Goal: Transaction & Acquisition: Obtain resource

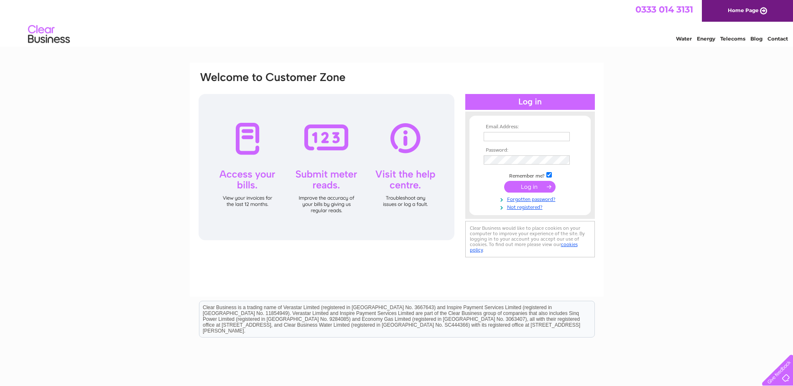
click at [499, 137] on input "text" at bounding box center [527, 136] width 86 height 9
type input "[EMAIL_ADDRESS][DOMAIN_NAME]"
click at [533, 185] on input "submit" at bounding box center [529, 188] width 51 height 12
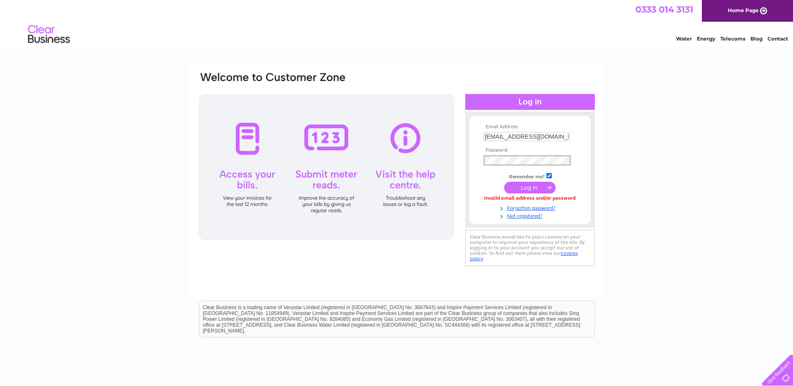
click at [536, 186] on input "submit" at bounding box center [529, 188] width 51 height 12
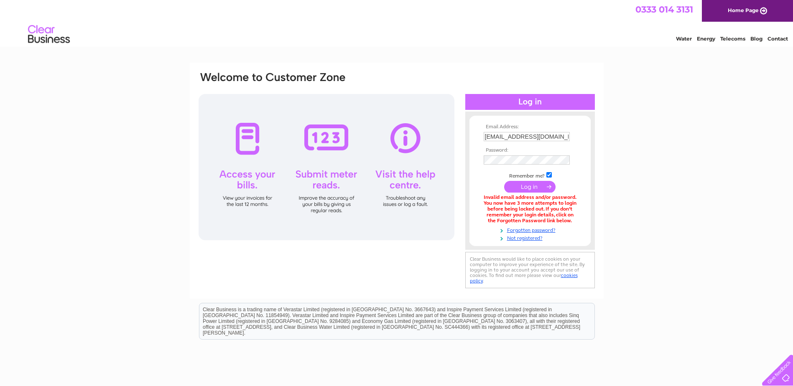
click at [602, 158] on div "Email Address: davidoliver@north-ayrshire.gov.uk Password: Forgotten password?" at bounding box center [397, 181] width 414 height 236
click at [531, 189] on input "submit" at bounding box center [529, 188] width 51 height 12
click at [535, 185] on input "submit" at bounding box center [529, 188] width 51 height 12
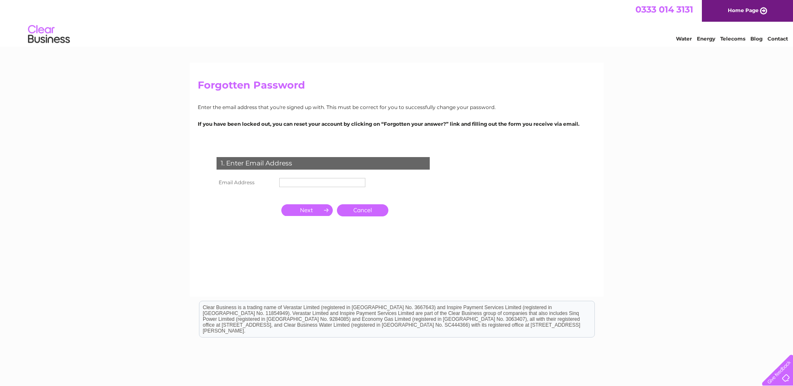
click at [311, 184] on input "text" at bounding box center [322, 182] width 86 height 9
type input "[EMAIL_ADDRESS][DOMAIN_NAME]"
click at [309, 211] on input "button" at bounding box center [306, 210] width 51 height 12
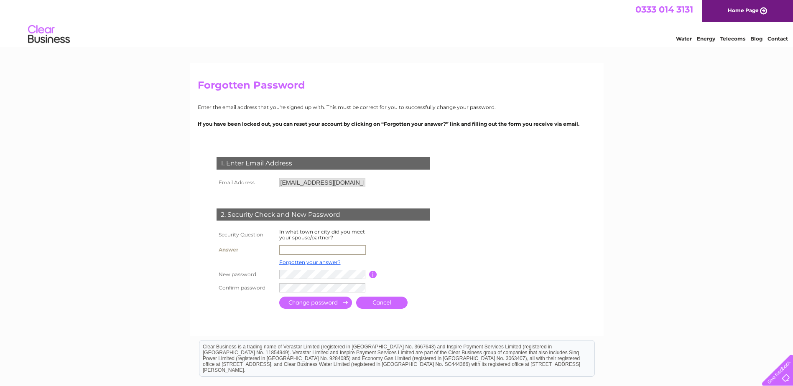
click at [299, 250] on input "text" at bounding box center [322, 250] width 87 height 10
type input "KILMARNOCK"
click at [319, 304] on input "submit" at bounding box center [315, 302] width 73 height 12
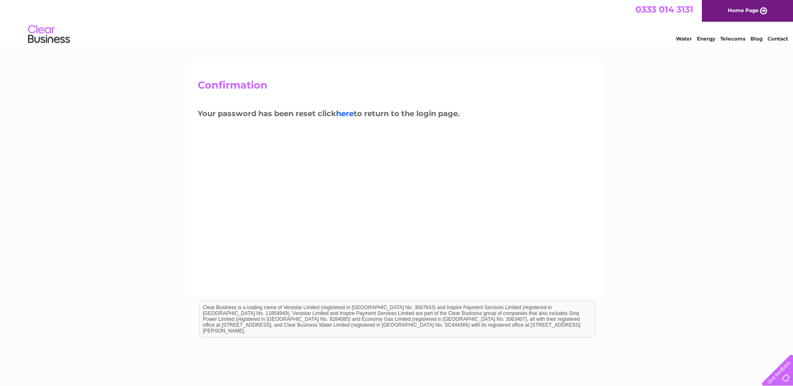
click at [351, 116] on link "here" at bounding box center [345, 113] width 18 height 9
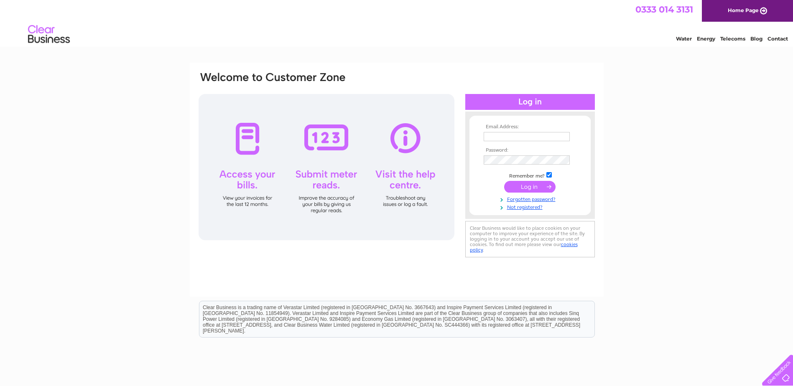
type input "davidoliver@north-ayrshire.gov.uk"
click at [702, 177] on div "Email Address: davidoliver@north-ayrshire.gov.uk Password:" at bounding box center [396, 251] width 793 height 377
click at [528, 188] on input "submit" at bounding box center [529, 187] width 51 height 12
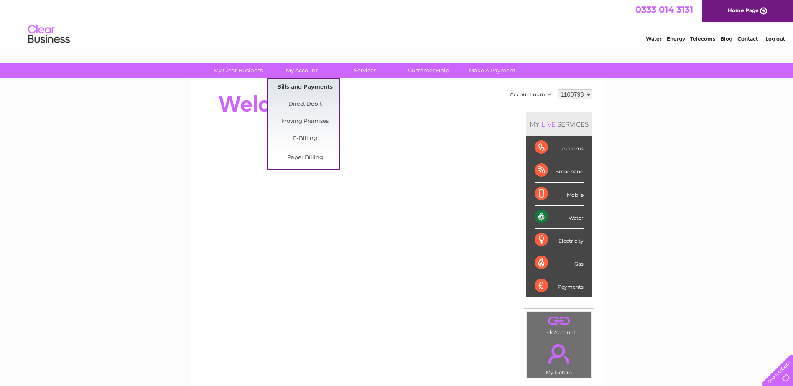
click at [305, 86] on link "Bills and Payments" at bounding box center [305, 87] width 69 height 17
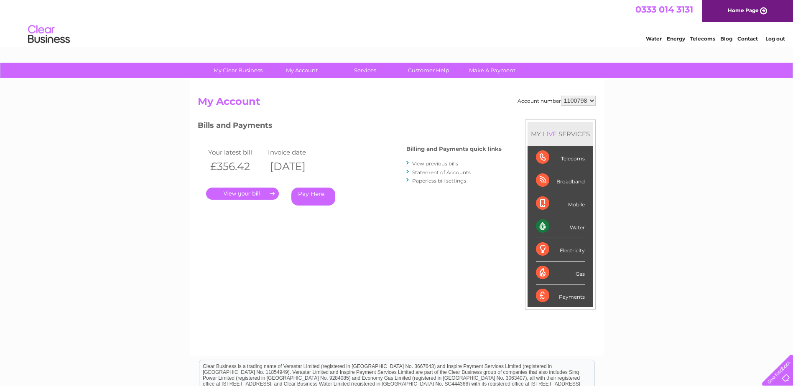
click at [445, 163] on link "View previous bills" at bounding box center [435, 164] width 46 height 6
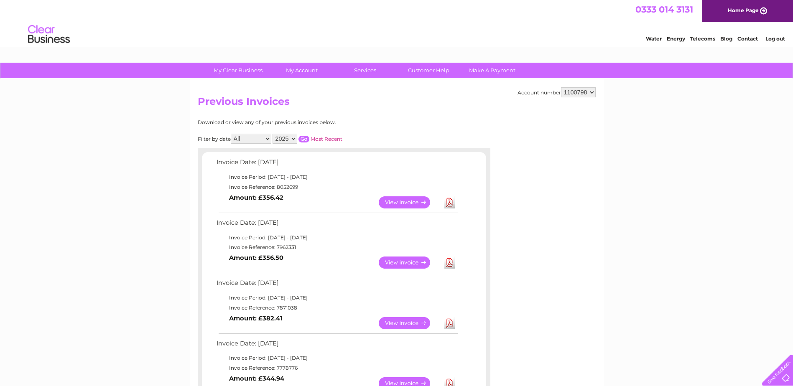
click at [451, 204] on link "Download" at bounding box center [449, 203] width 10 height 12
click at [450, 263] on link "Download" at bounding box center [449, 263] width 10 height 12
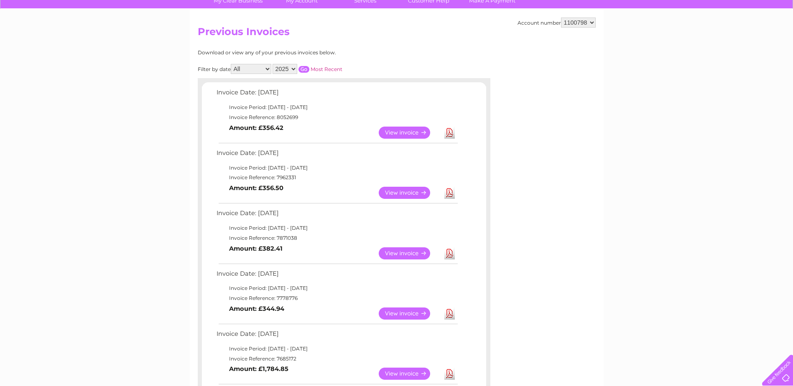
scroll to position [84, 0]
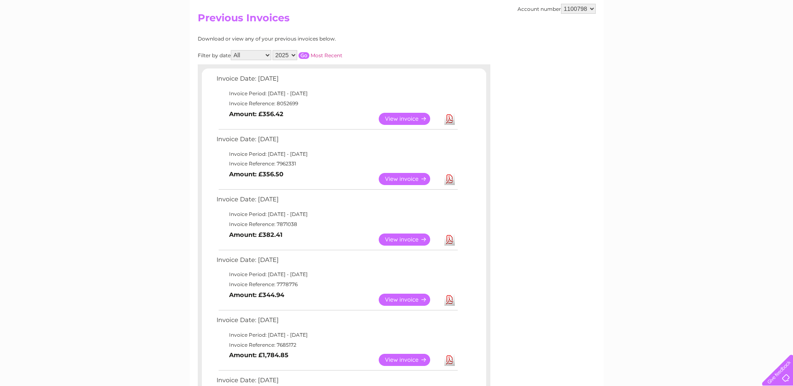
click at [449, 240] on link "Download" at bounding box center [449, 240] width 10 height 12
click at [450, 300] on link "Download" at bounding box center [449, 300] width 10 height 12
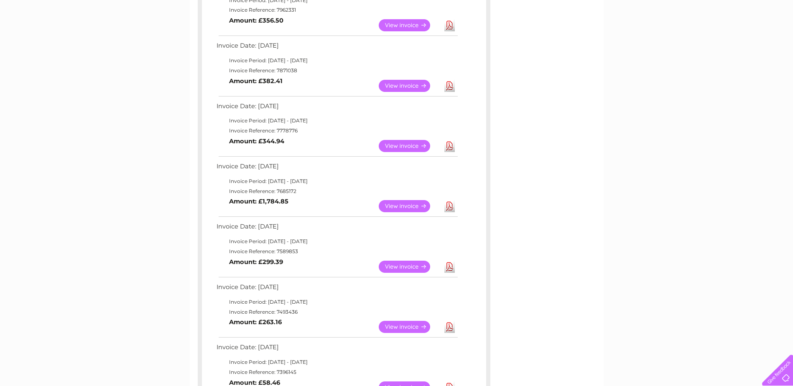
scroll to position [251, 0]
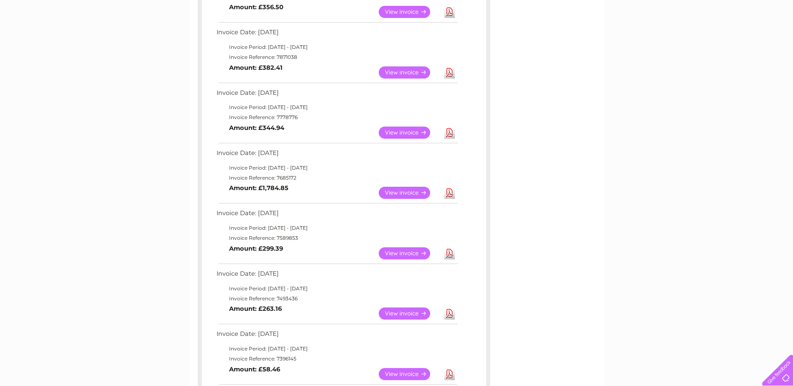
click at [451, 194] on link "Download" at bounding box center [449, 193] width 10 height 12
click at [449, 253] on link "Download" at bounding box center [449, 254] width 10 height 12
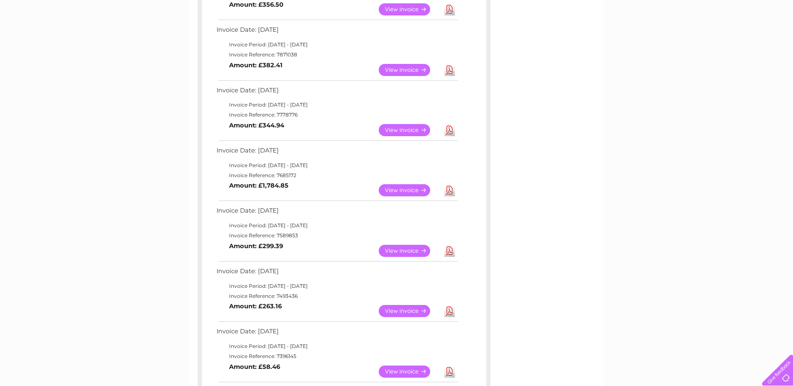
scroll to position [293, 0]
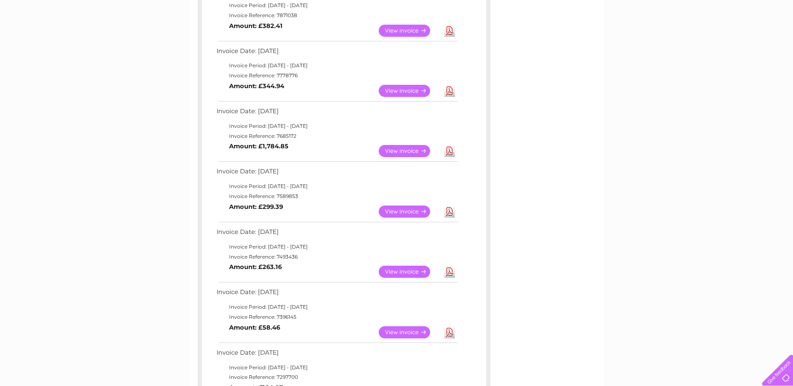
click at [450, 272] on link "Download" at bounding box center [449, 272] width 10 height 12
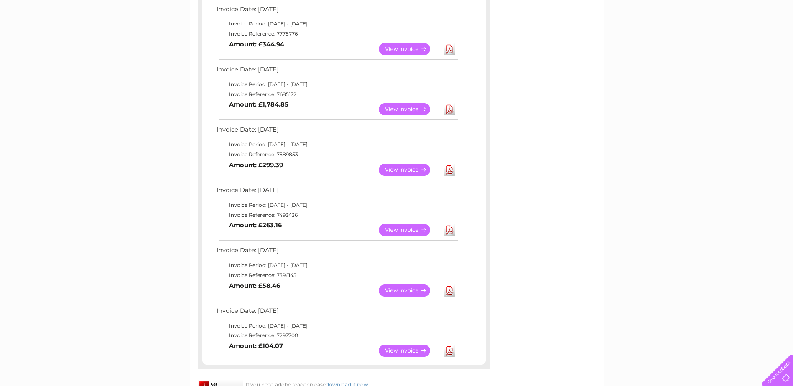
scroll to position [376, 0]
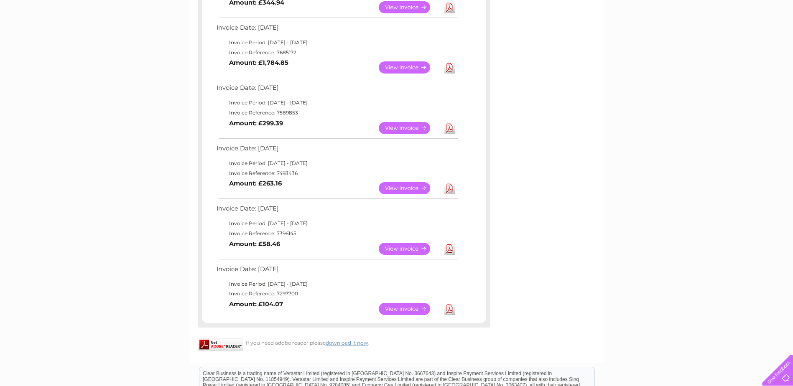
click at [450, 249] on link "Download" at bounding box center [449, 249] width 10 height 12
click at [449, 307] on link "Download" at bounding box center [449, 309] width 10 height 12
drag, startPoint x: 563, startPoint y: 240, endPoint x: 551, endPoint y: 241, distance: 12.2
click at [563, 240] on div "Account number 1100798 Previous Invoices Download or view any of your previous …" at bounding box center [397, 33] width 414 height 660
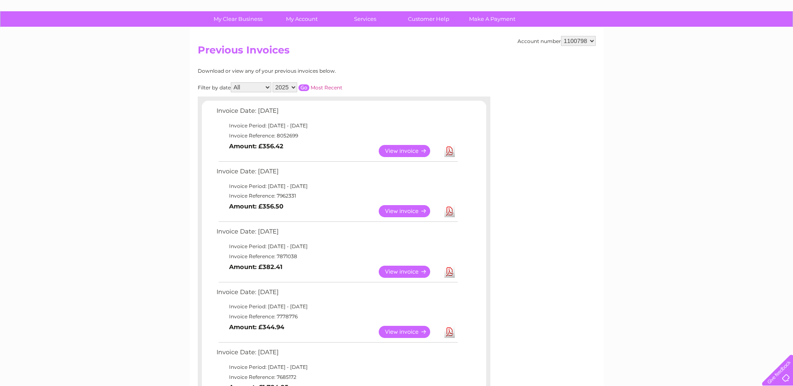
scroll to position [42, 0]
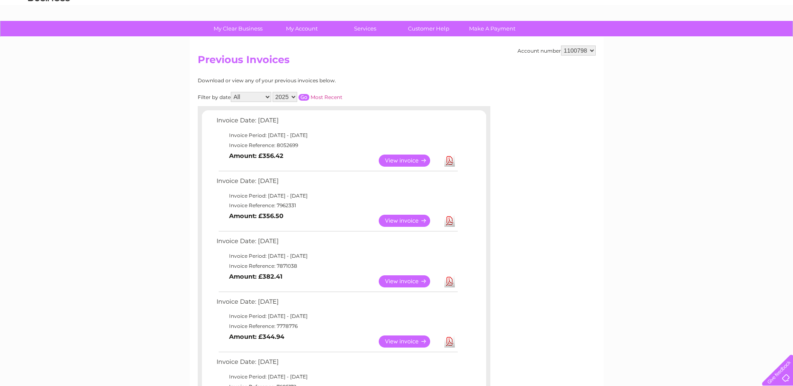
click at [294, 95] on select "2025 2024 2023 2022" at bounding box center [285, 97] width 25 height 10
click at [273, 92] on select "2025 2024 2023 2022" at bounding box center [285, 97] width 25 height 10
click at [306, 97] on input "button" at bounding box center [304, 97] width 11 height 7
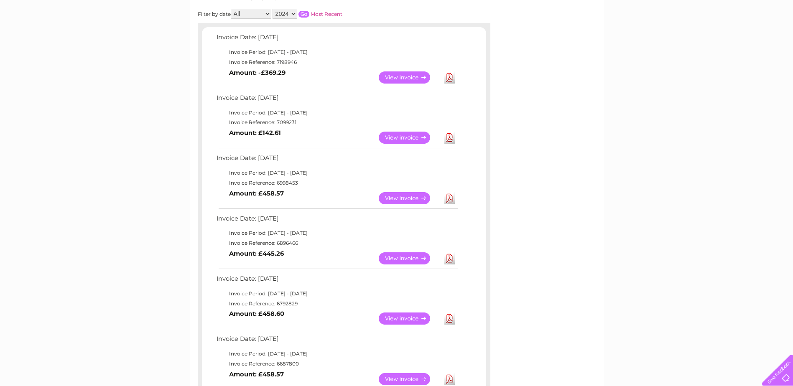
scroll to position [125, 0]
click at [450, 79] on link "Download" at bounding box center [449, 77] width 10 height 12
click at [450, 139] on link "Download" at bounding box center [449, 137] width 10 height 12
click at [450, 197] on link "Download" at bounding box center [449, 198] width 10 height 12
click at [450, 259] on link "Download" at bounding box center [449, 258] width 10 height 12
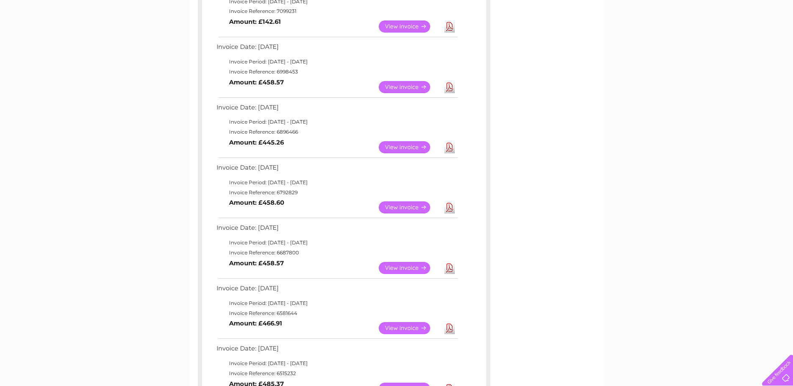
scroll to position [251, 0]
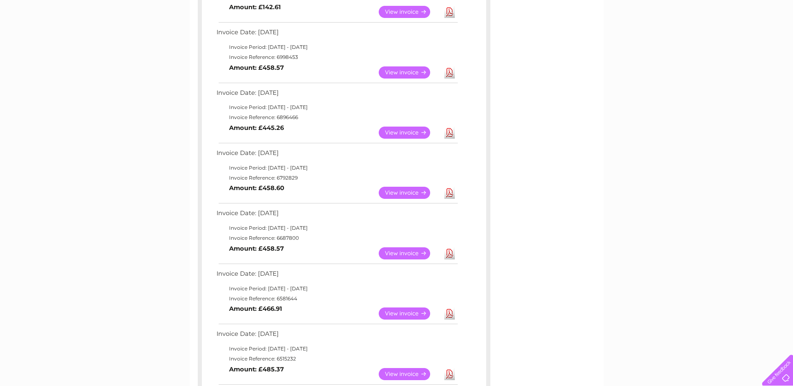
click at [451, 194] on link "Download" at bounding box center [449, 193] width 10 height 12
click at [449, 189] on link "Download" at bounding box center [449, 193] width 10 height 12
click at [452, 254] on link "Download" at bounding box center [449, 254] width 10 height 12
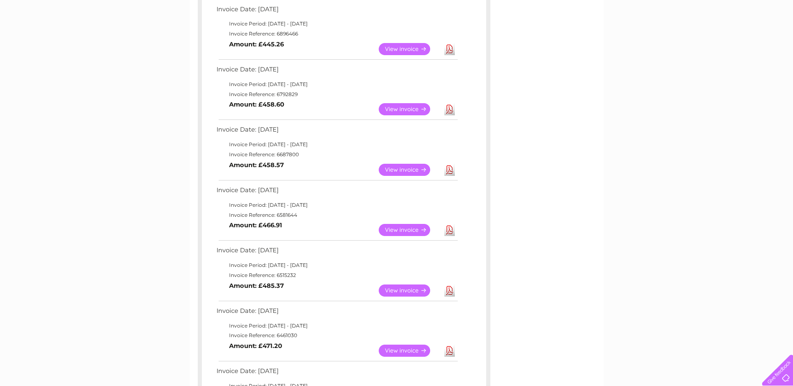
scroll to position [376, 0]
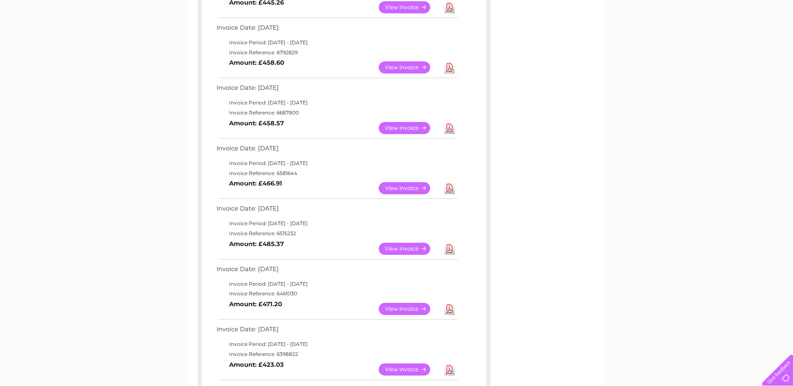
click at [452, 189] on link "Download" at bounding box center [449, 188] width 10 height 12
drag, startPoint x: 451, startPoint y: 249, endPoint x: 456, endPoint y: 249, distance: 4.6
click at [451, 249] on link "Download" at bounding box center [449, 249] width 10 height 12
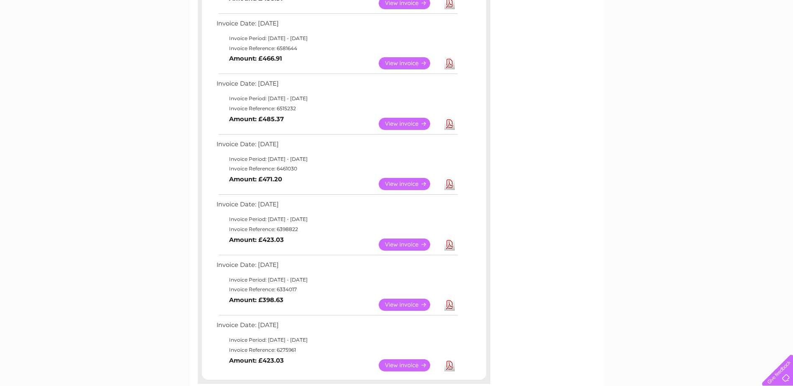
scroll to position [502, 0]
click at [450, 186] on link "Download" at bounding box center [449, 184] width 10 height 12
click at [449, 243] on link "Download" at bounding box center [449, 244] width 10 height 12
click at [452, 307] on link "Download" at bounding box center [449, 305] width 10 height 12
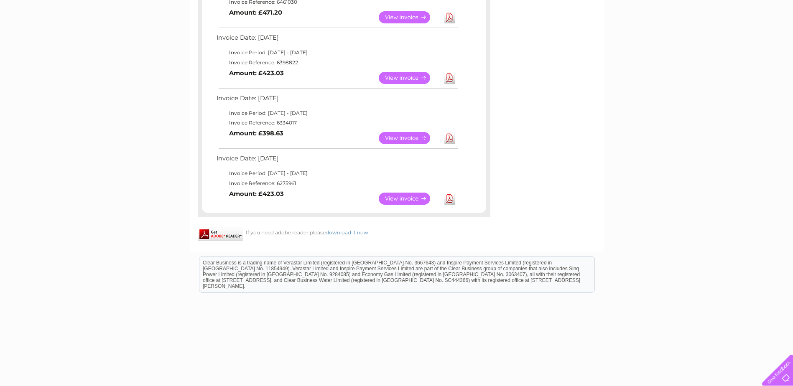
scroll to position [669, 0]
click at [451, 197] on link "Download" at bounding box center [449, 198] width 10 height 12
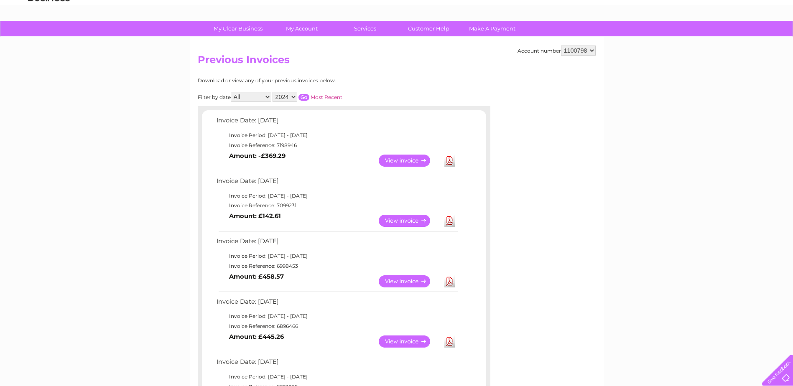
scroll to position [0, 0]
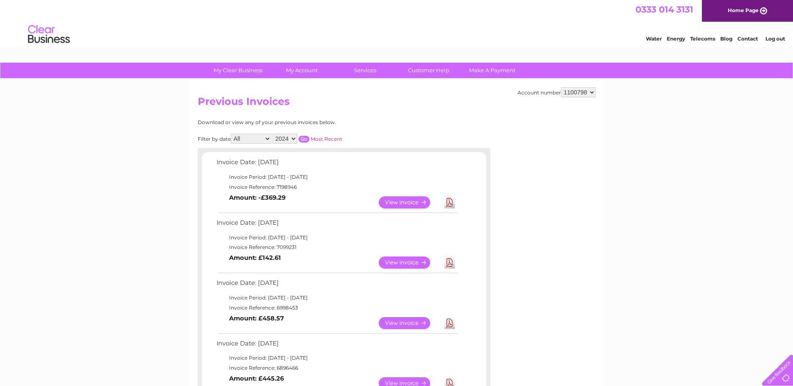
click at [294, 138] on select "2025 2024 2023 2022" at bounding box center [285, 139] width 25 height 10
click at [273, 134] on select "2025 2024 2023 2022" at bounding box center [285, 139] width 25 height 10
click at [304, 139] on input "button" at bounding box center [304, 139] width 11 height 7
click at [451, 200] on link "Download" at bounding box center [449, 203] width 10 height 12
click at [448, 264] on link "Download" at bounding box center [449, 263] width 10 height 12
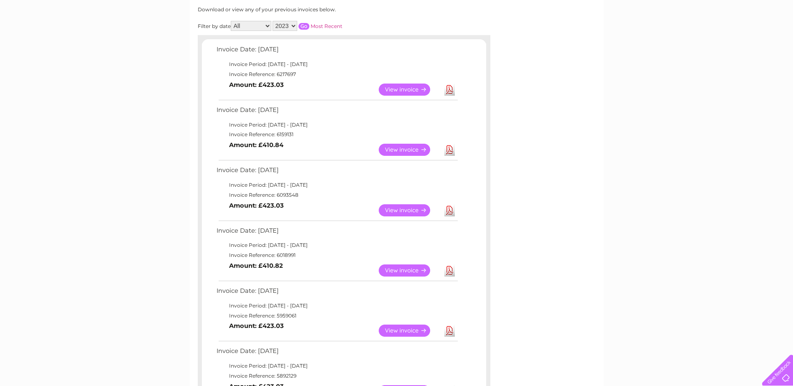
scroll to position [125, 0]
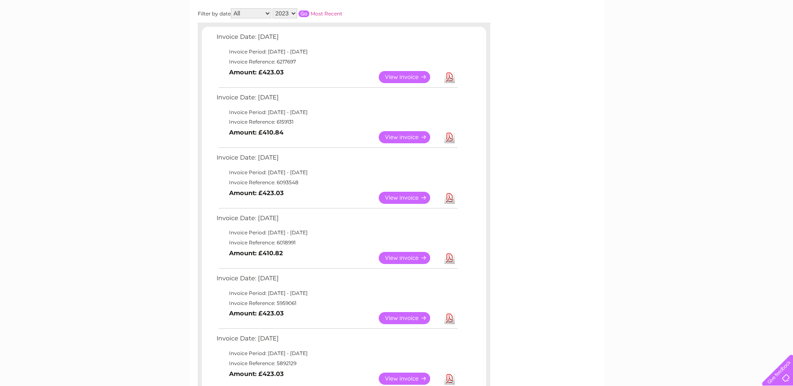
click at [450, 199] on link "Download" at bounding box center [449, 198] width 10 height 12
click at [449, 258] on link "Download" at bounding box center [449, 258] width 10 height 12
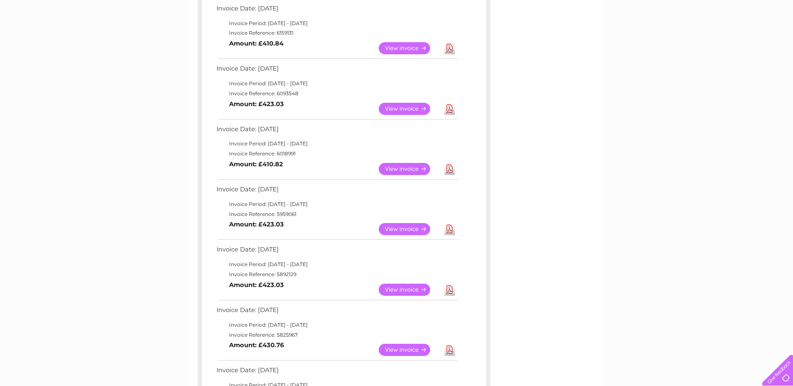
scroll to position [251, 0]
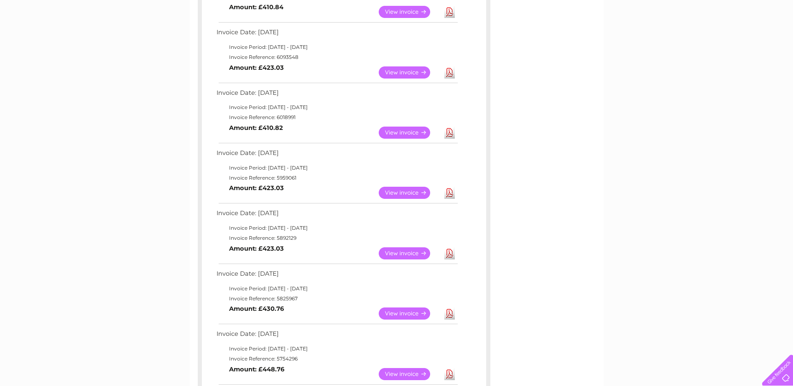
click at [450, 191] on link "Download" at bounding box center [449, 193] width 10 height 12
click at [450, 253] on link "Download" at bounding box center [449, 254] width 10 height 12
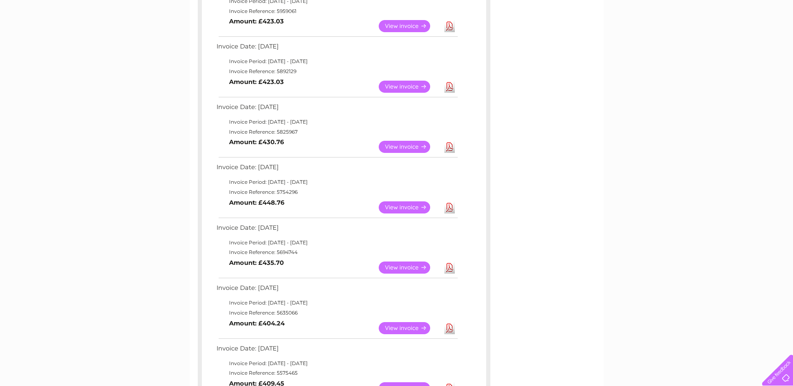
scroll to position [418, 0]
click at [451, 147] on link "Download" at bounding box center [449, 146] width 10 height 12
click at [451, 206] on link "Download" at bounding box center [449, 207] width 10 height 12
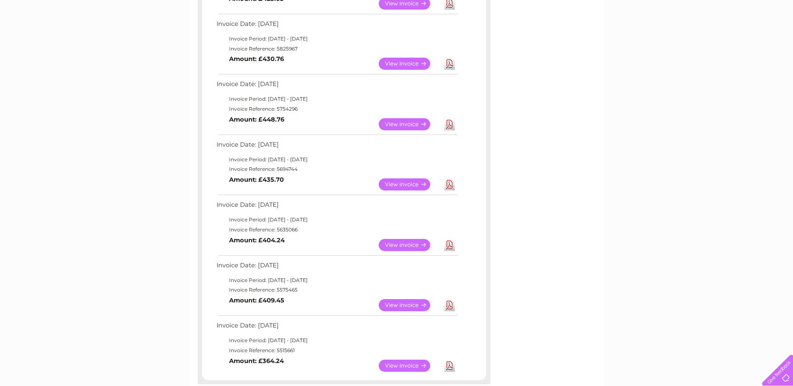
scroll to position [502, 0]
click at [447, 183] on link "Download" at bounding box center [449, 184] width 10 height 12
click at [448, 241] on link "Download" at bounding box center [449, 244] width 10 height 12
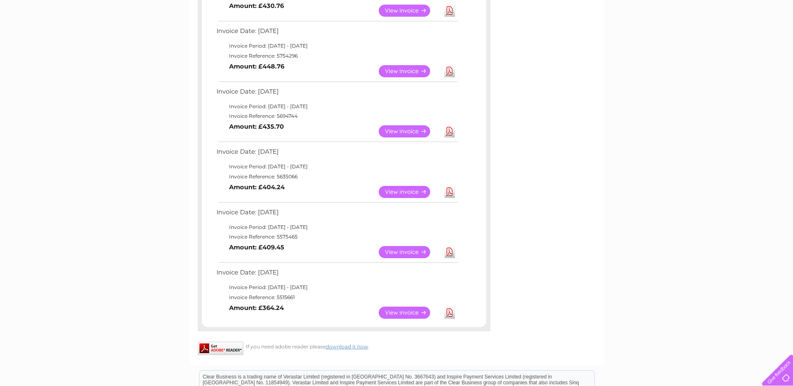
scroll to position [585, 0]
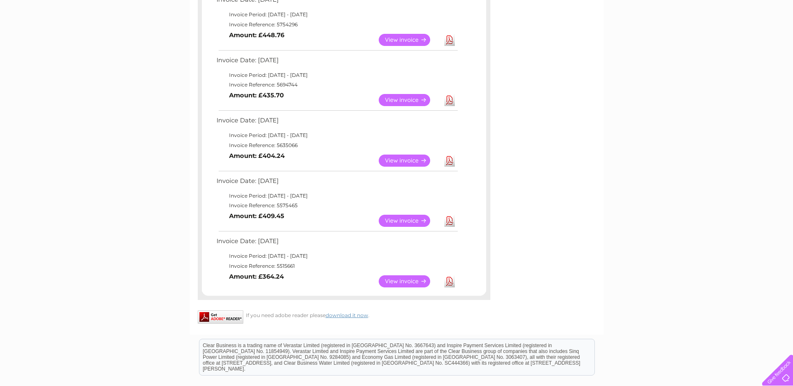
click at [451, 221] on link "Download" at bounding box center [449, 221] width 10 height 12
click at [451, 283] on link "Download" at bounding box center [449, 282] width 10 height 12
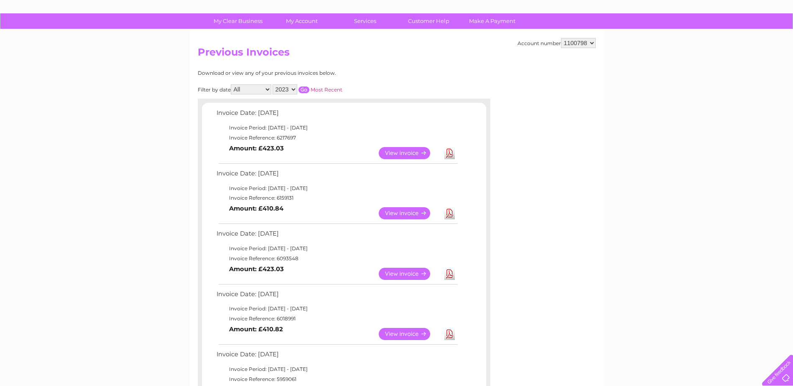
scroll to position [0, 0]
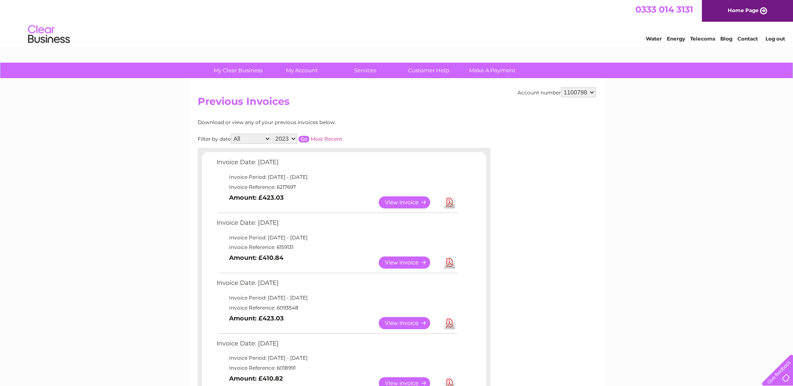
click at [295, 139] on select "2025 2024 2023 2022" at bounding box center [285, 139] width 25 height 10
select select "2022"
click at [273, 134] on select "2025 2024 2023 2022" at bounding box center [285, 139] width 25 height 10
click at [304, 140] on input "button" at bounding box center [304, 139] width 11 height 7
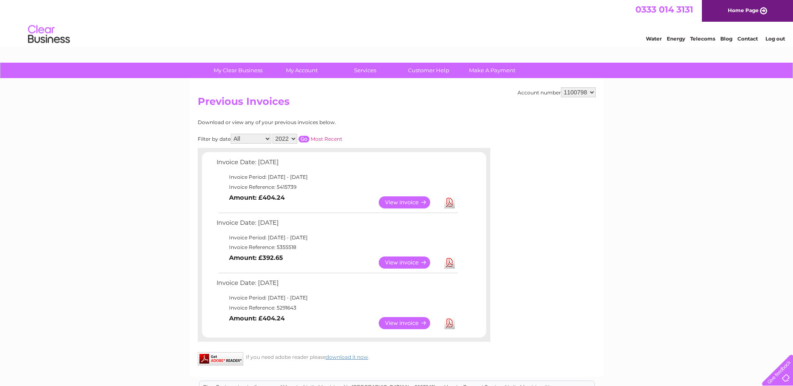
click at [450, 203] on link "Download" at bounding box center [449, 203] width 10 height 12
click at [452, 263] on link "Download" at bounding box center [449, 263] width 10 height 12
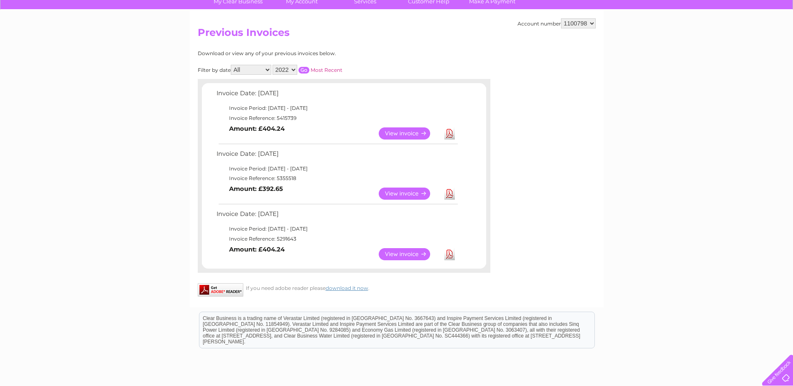
scroll to position [84, 0]
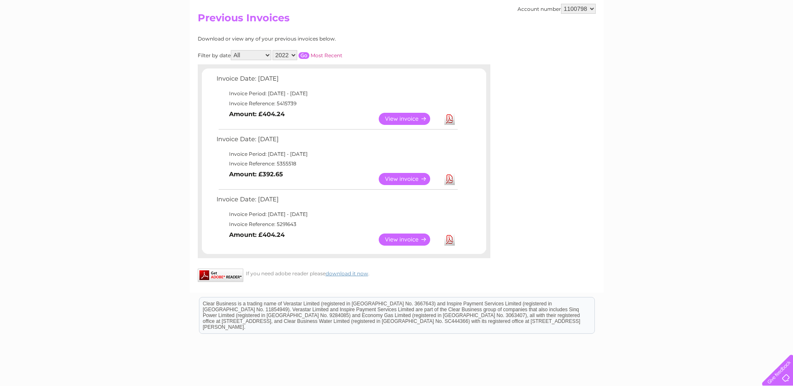
click at [451, 238] on link "Download" at bounding box center [449, 240] width 10 height 12
